Goal: Find specific page/section: Find specific page/section

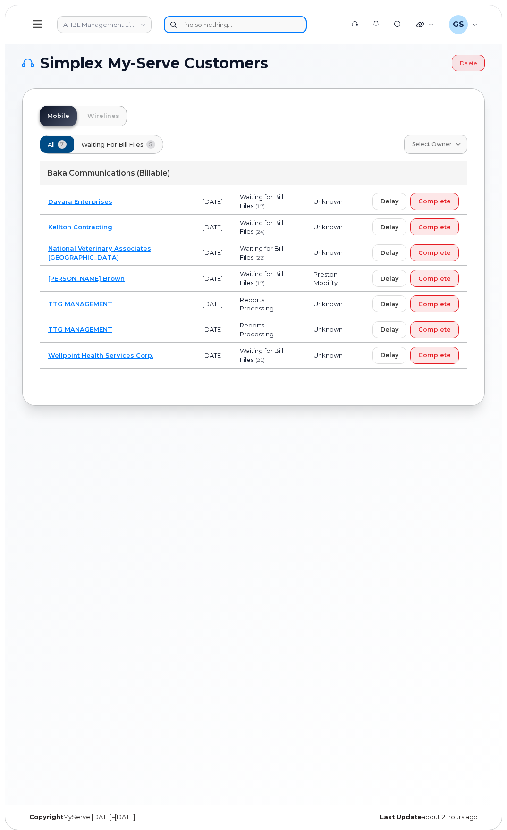
click at [228, 28] on input at bounding box center [235, 24] width 143 height 17
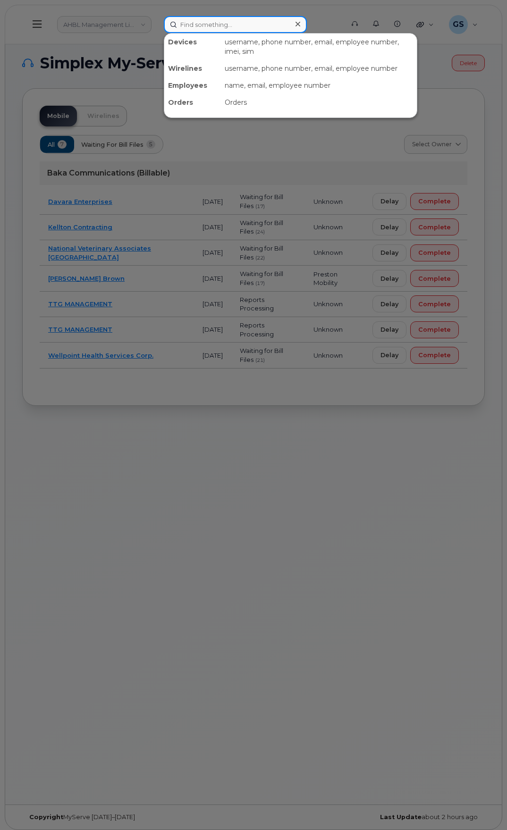
paste input "6043589762"
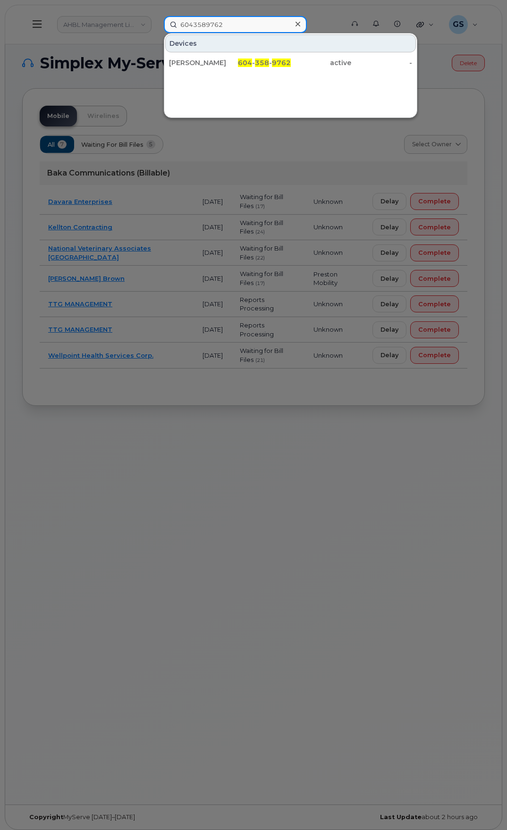
type input "6043589762"
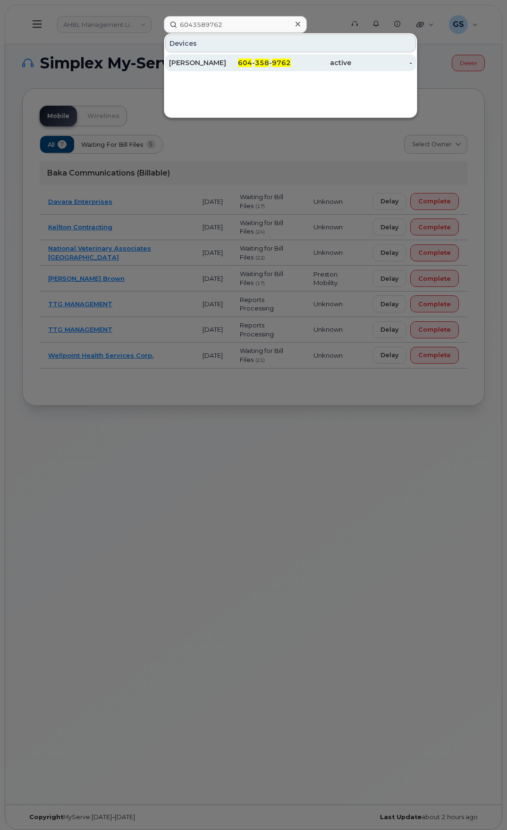
click at [230, 58] on div "Alex Mc Lennan" at bounding box center [260, 62] width 61 height 17
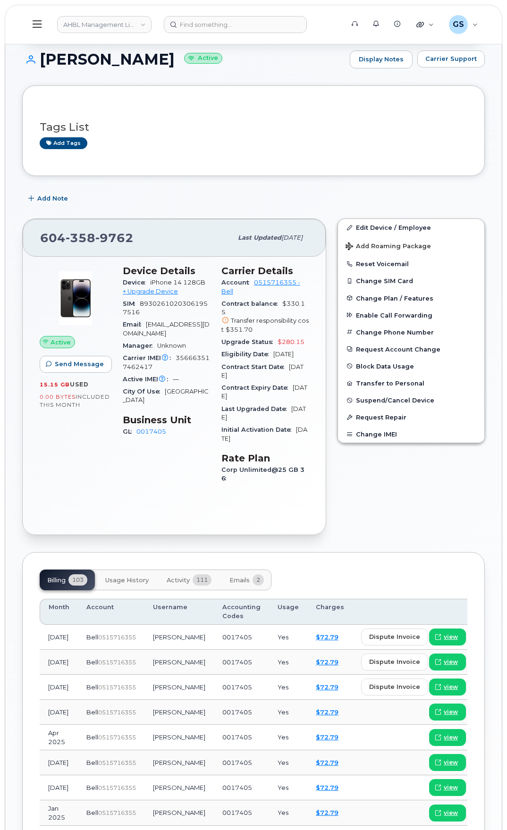
scroll to position [330, 0]
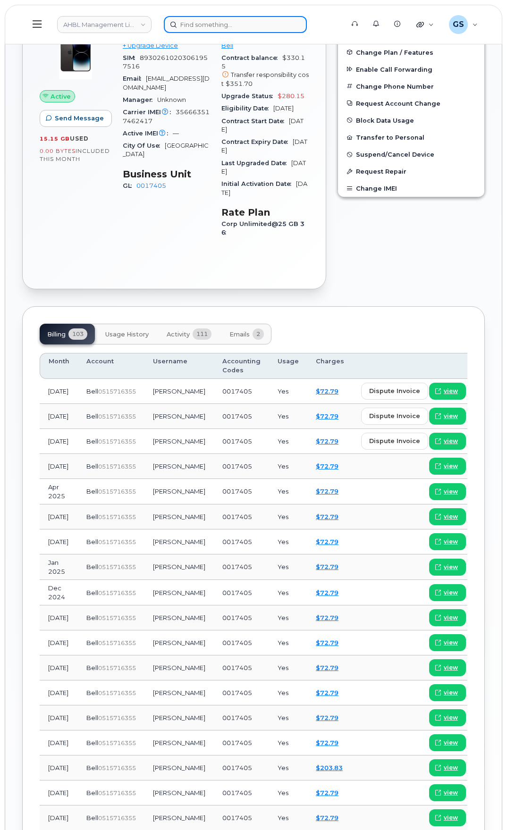
click at [202, 19] on input at bounding box center [235, 24] width 143 height 17
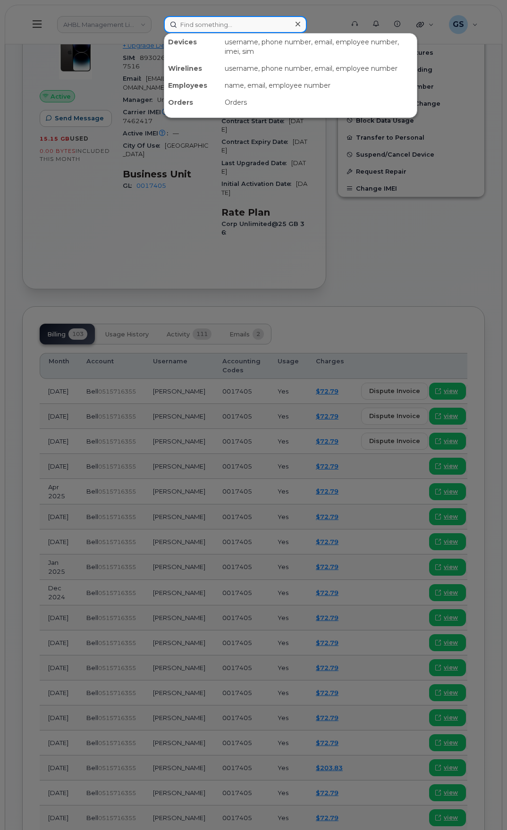
paste input "6047546576"
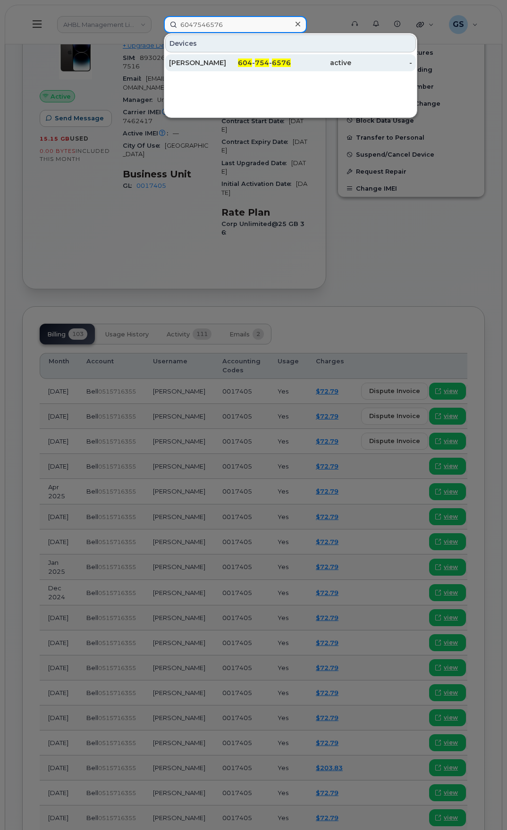
type input "6047546576"
drag, startPoint x: 216, startPoint y: 61, endPoint x: 219, endPoint y: 70, distance: 9.5
click at [216, 61] on div "Lucas Mc Lennan" at bounding box center [199, 62] width 61 height 9
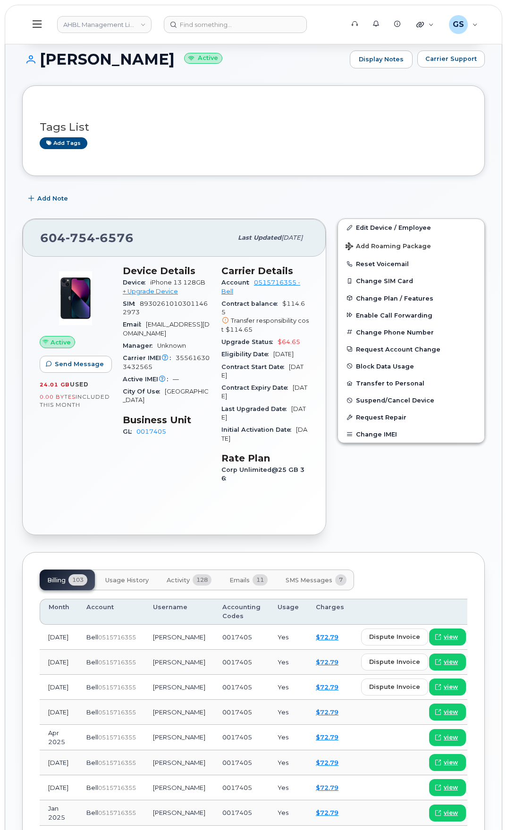
scroll to position [100, 0]
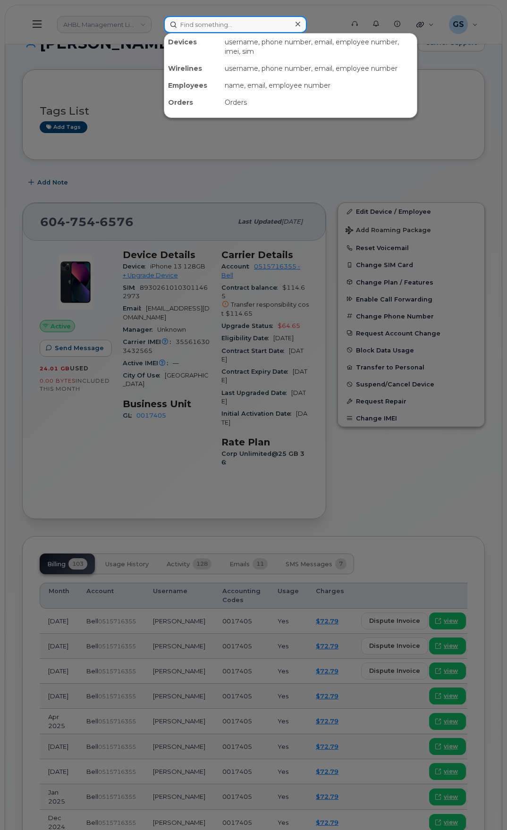
click at [224, 25] on input at bounding box center [235, 24] width 143 height 17
paste input "6043774625"
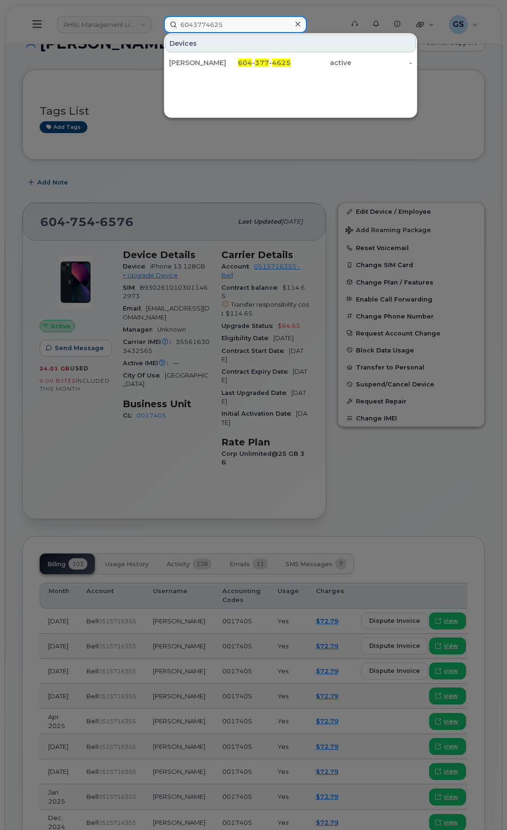
type input "6043774625"
click at [230, 58] on div "Rob Mclennan" at bounding box center [260, 62] width 61 height 17
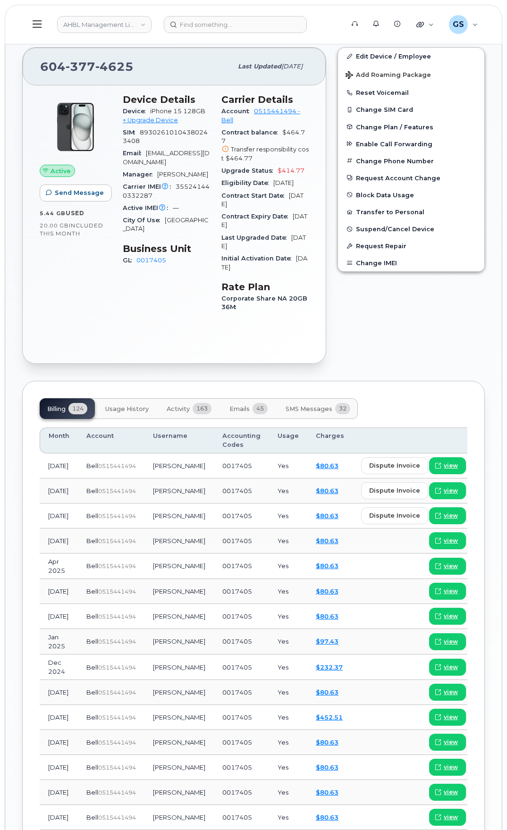
scroll to position [274, 0]
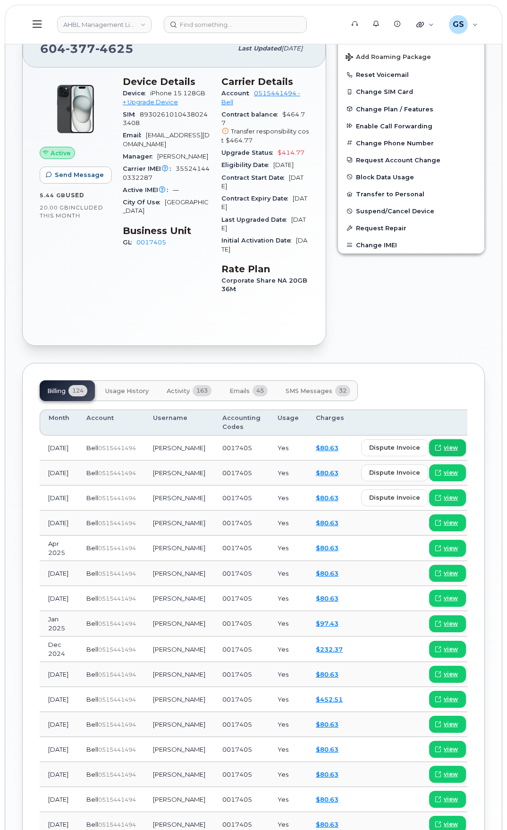
click at [443, 446] on span "view" at bounding box center [450, 447] width 14 height 8
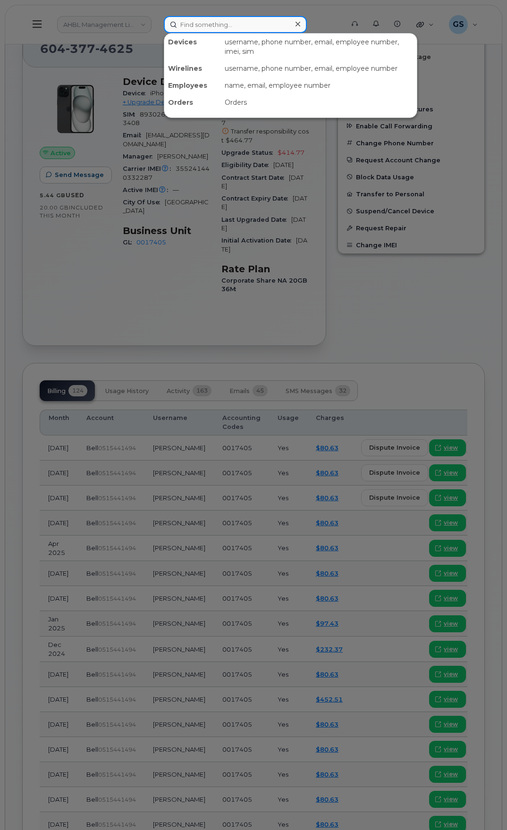
click at [218, 29] on input at bounding box center [235, 24] width 143 height 17
paste input "6047878989"
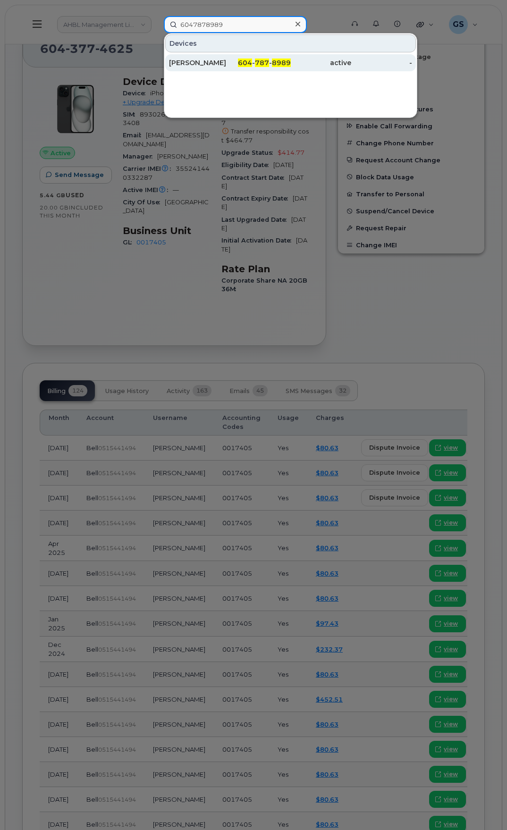
type input "6047878989"
click at [233, 63] on div "604 - 787 - 8989" at bounding box center [260, 62] width 61 height 9
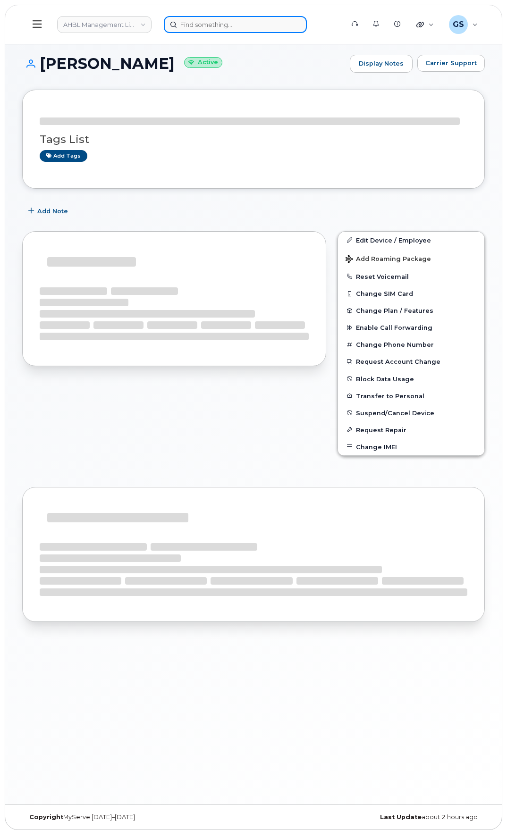
click at [267, 18] on input at bounding box center [235, 24] width 143 height 17
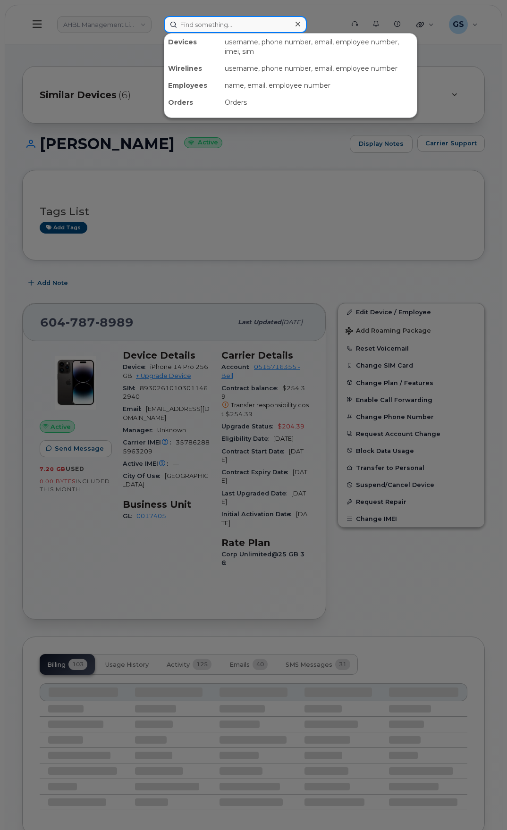
paste input "6048421314"
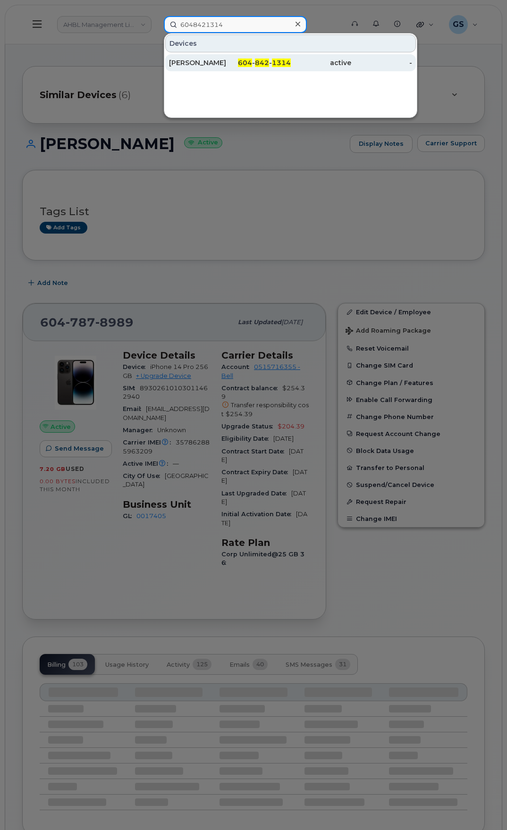
type input "6048421314"
click at [243, 58] on div "604 - 842 - 1314" at bounding box center [260, 62] width 61 height 9
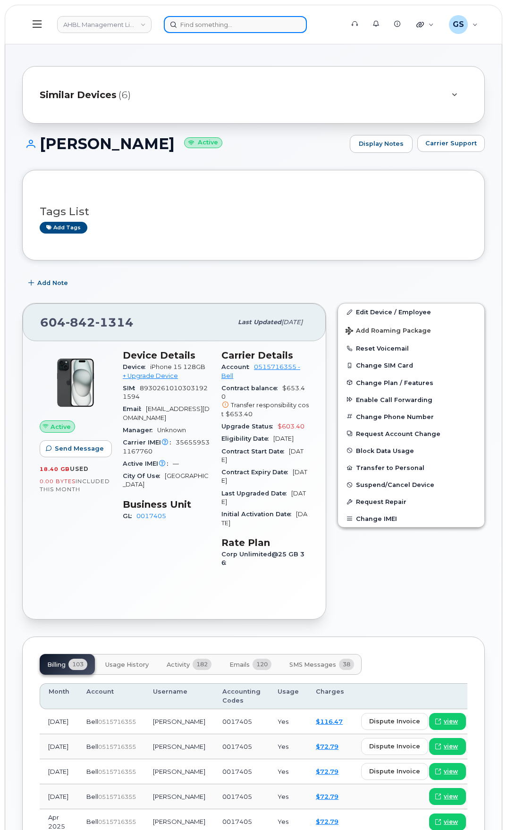
click at [266, 28] on input at bounding box center [235, 24] width 143 height 17
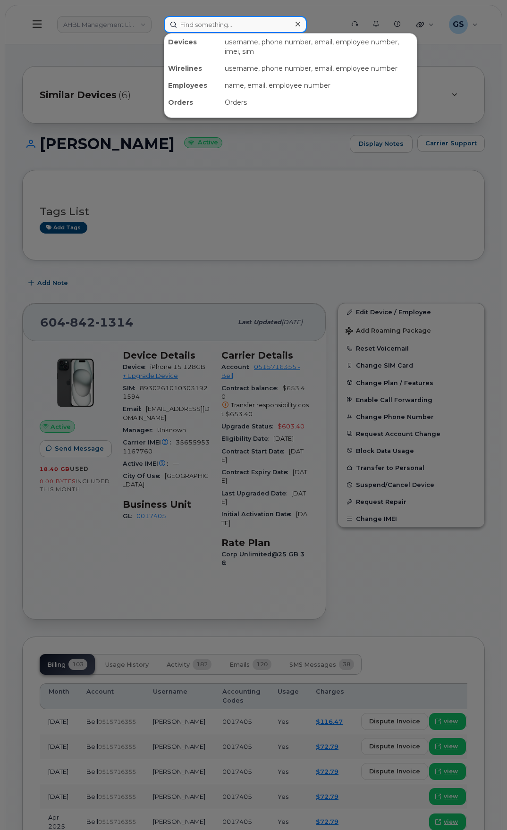
paste input "7789262309"
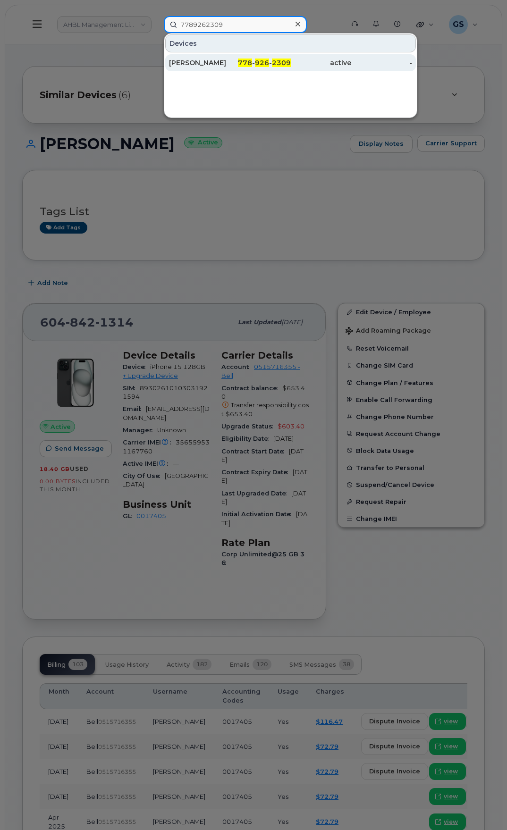
type input "7789262309"
click at [246, 67] on div "778 - 926 - 2309" at bounding box center [260, 62] width 61 height 9
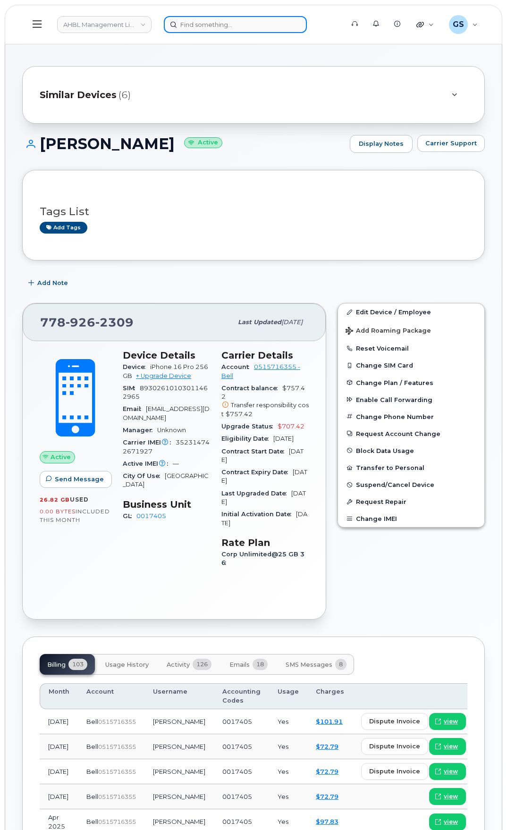
click at [205, 29] on input at bounding box center [235, 24] width 143 height 17
paste input "6047878989"
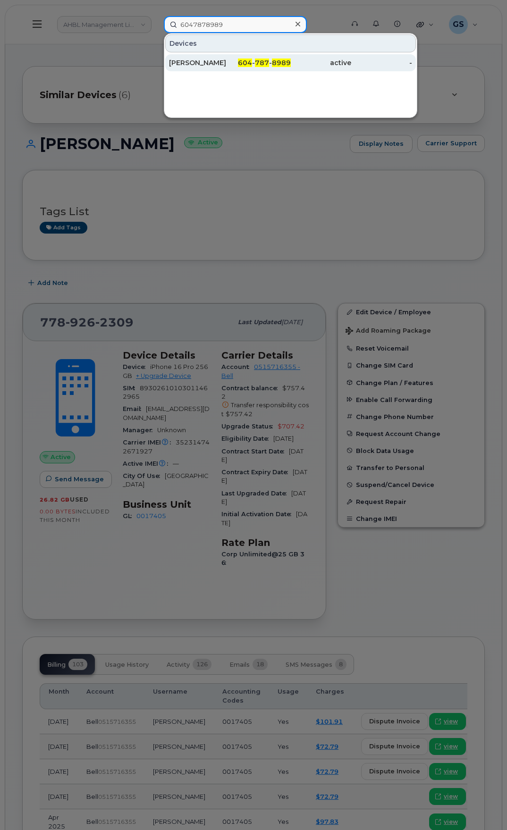
type input "6047878989"
click at [255, 62] on div "604 - 787 - 8989" at bounding box center [260, 62] width 61 height 9
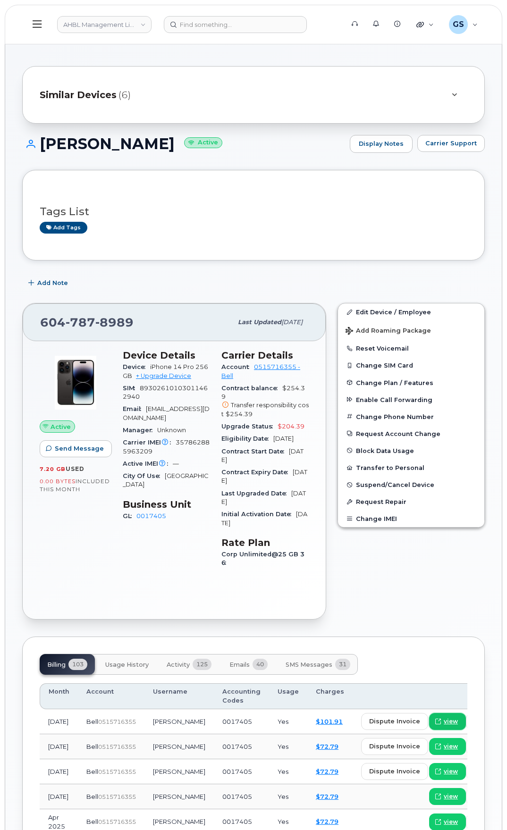
click at [435, 723] on icon at bounding box center [438, 721] width 6 height 6
